Goal: Navigation & Orientation: Find specific page/section

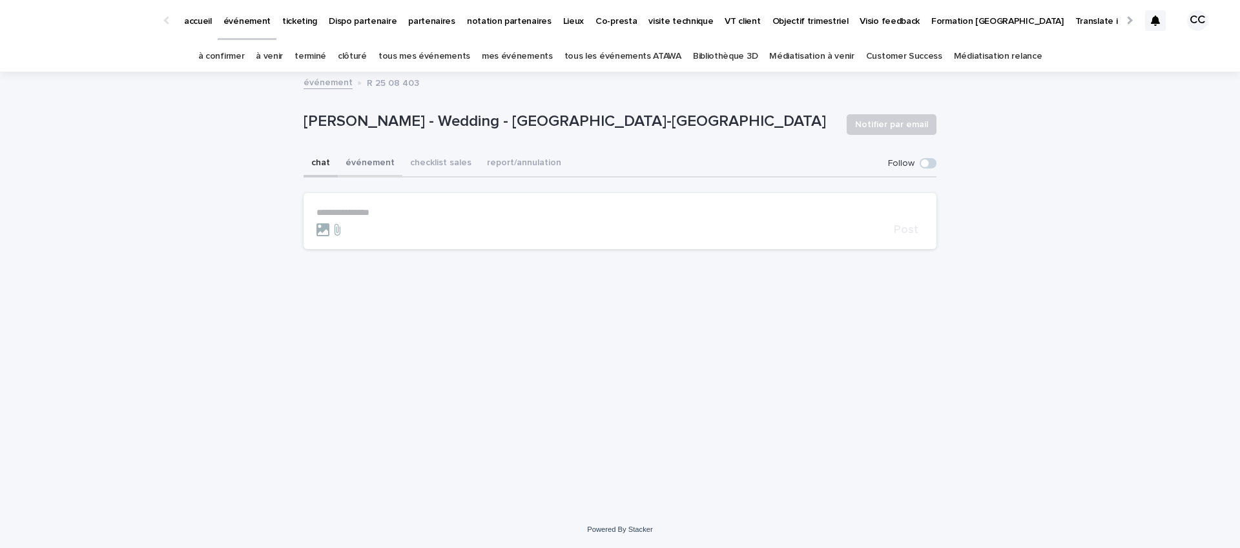
click at [373, 161] on button "événement" at bounding box center [370, 164] width 65 height 27
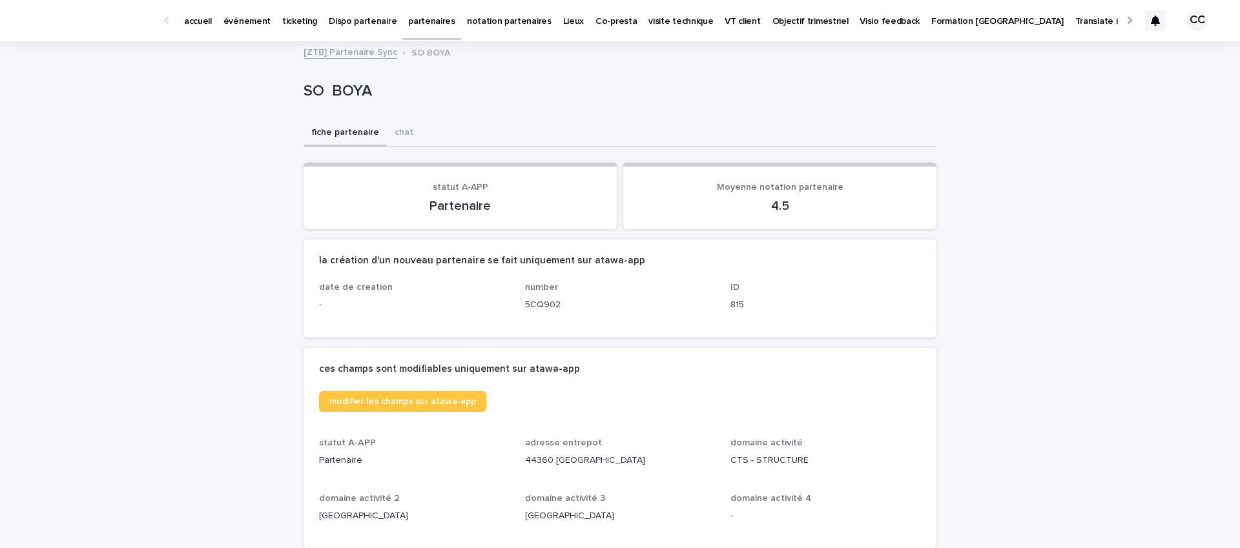
scroll to position [262, 0]
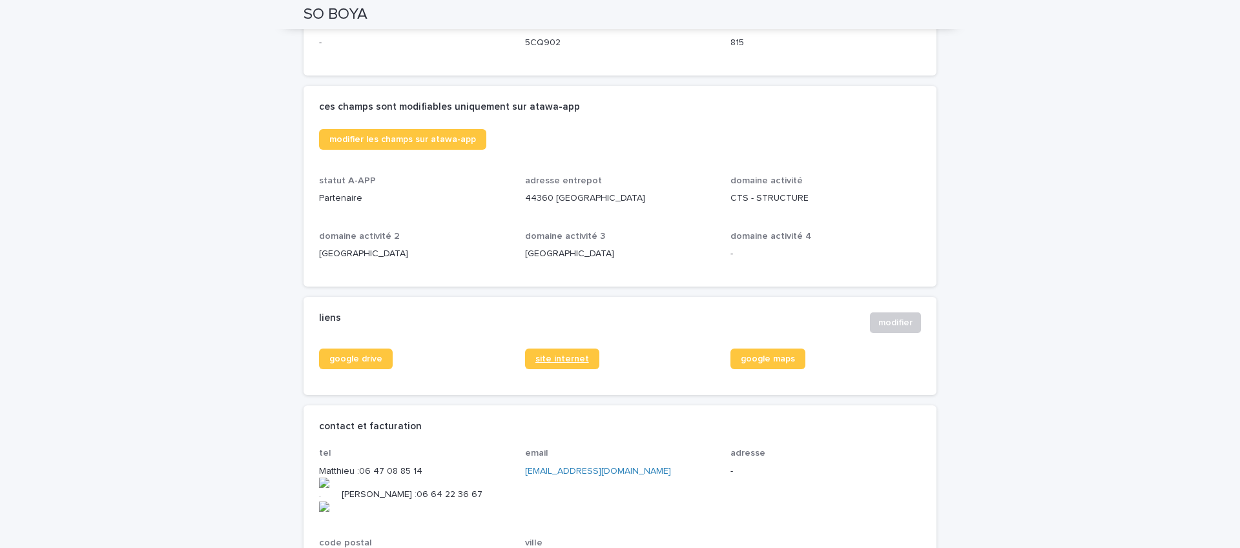
click at [572, 363] on span "site internet" at bounding box center [562, 359] width 54 height 9
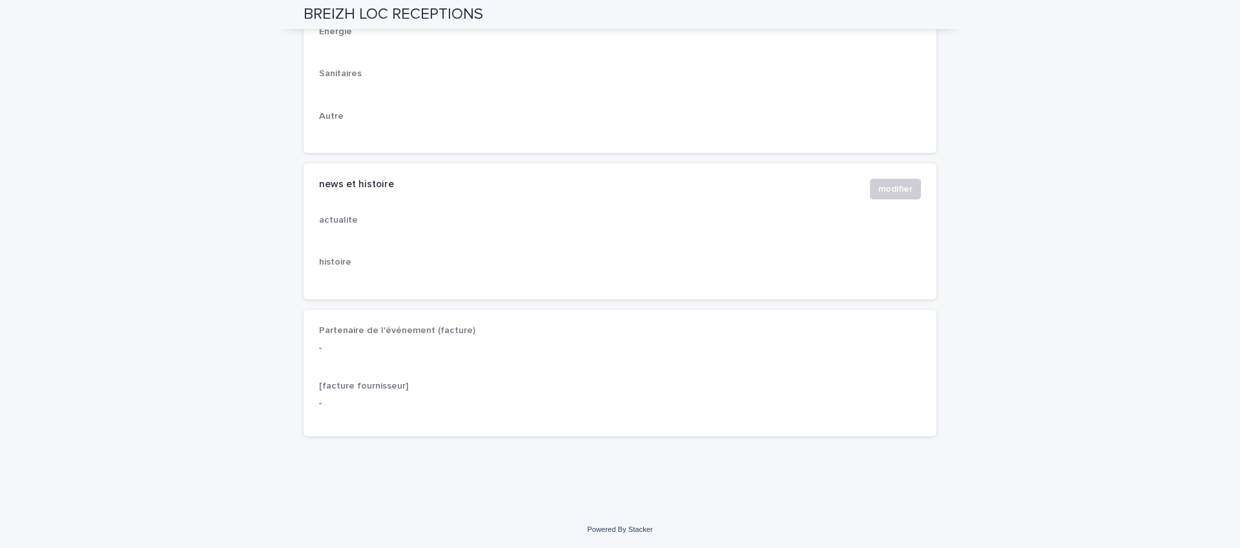
scroll to position [1983, 0]
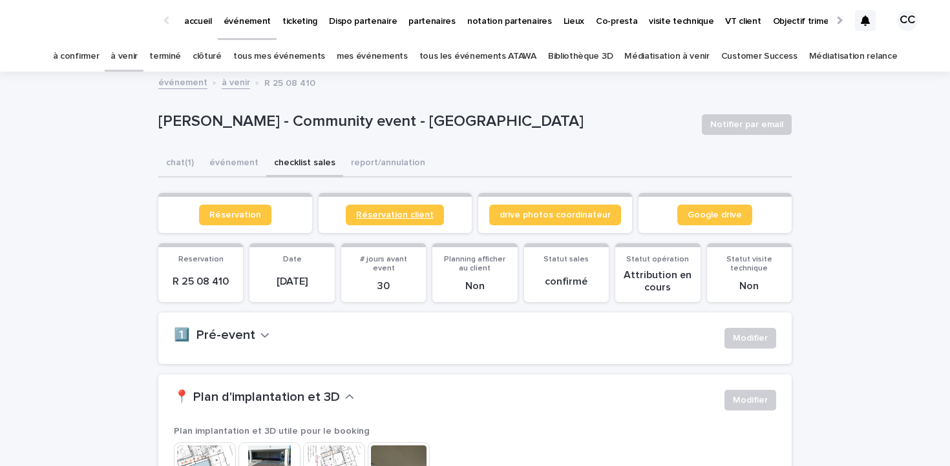
click at [393, 213] on span "Réservation client" at bounding box center [395, 215] width 78 height 9
